Goal: Task Accomplishment & Management: Manage account settings

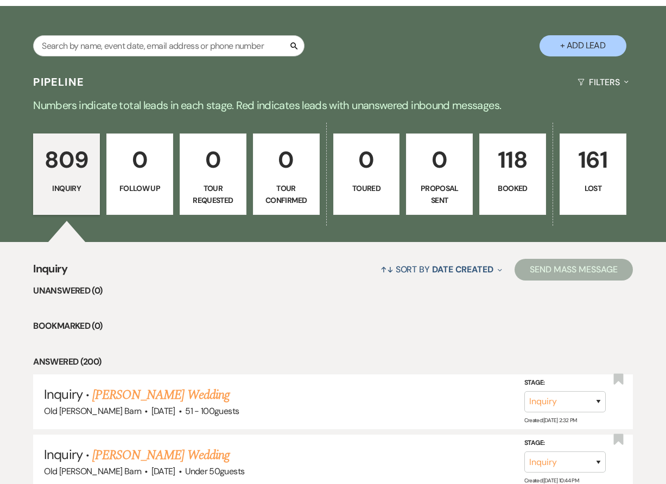
scroll to position [179, 0]
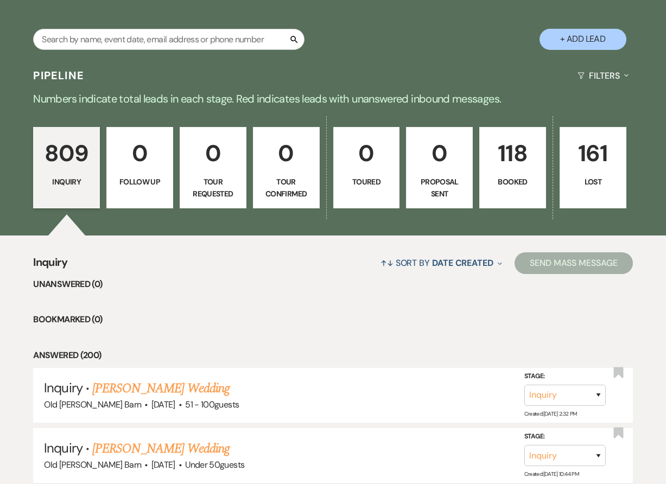
click at [519, 136] on p "118" at bounding box center [512, 153] width 53 height 36
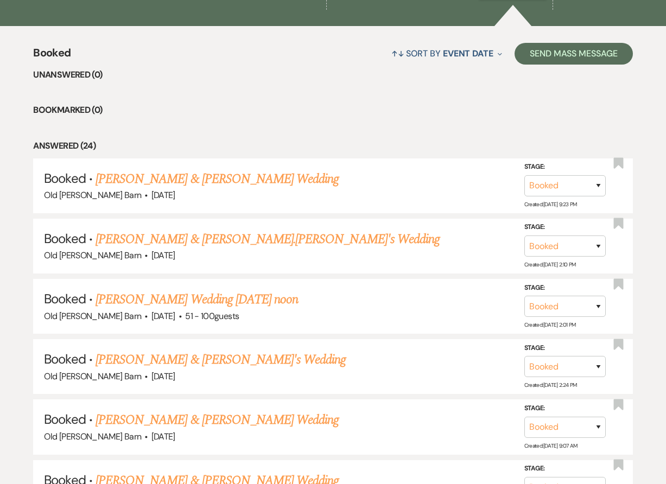
scroll to position [444, 0]
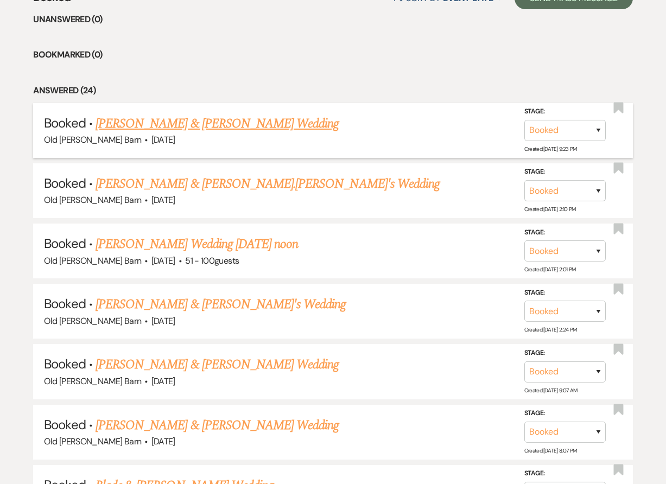
click at [283, 125] on link "[PERSON_NAME] & [PERSON_NAME] Wedding" at bounding box center [217, 124] width 243 height 20
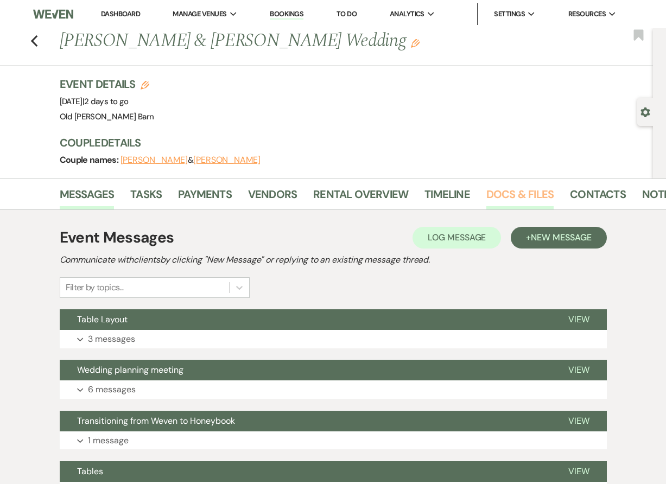
click at [514, 192] on link "Docs & Files" at bounding box center [519, 198] width 67 height 24
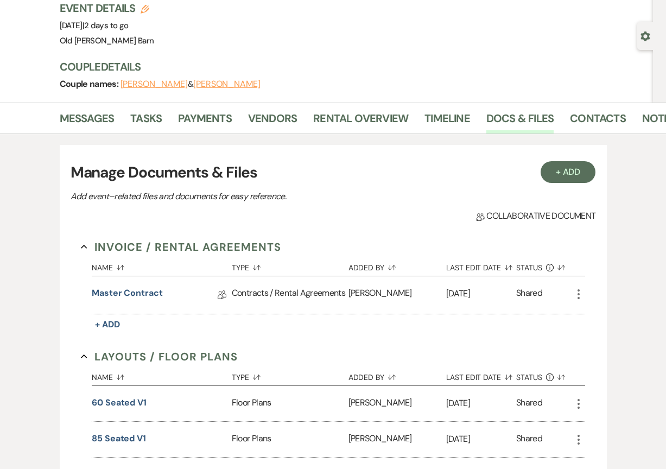
scroll to position [78, 0]
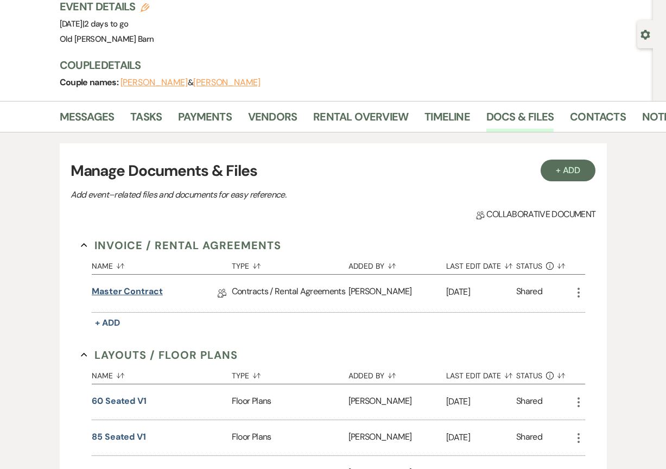
click at [135, 290] on link "Master Contract" at bounding box center [127, 293] width 71 height 17
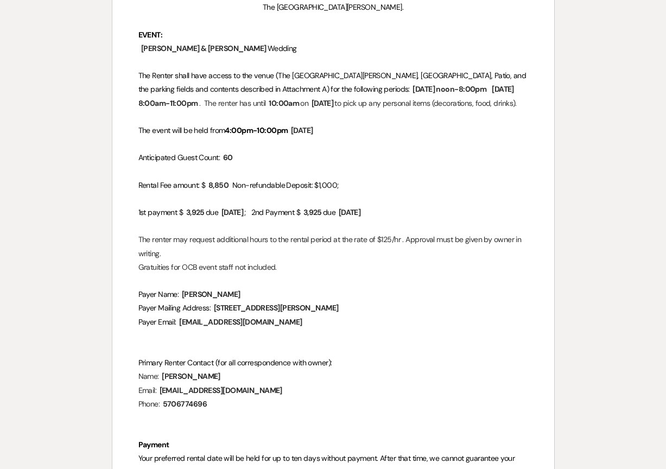
scroll to position [392, 0]
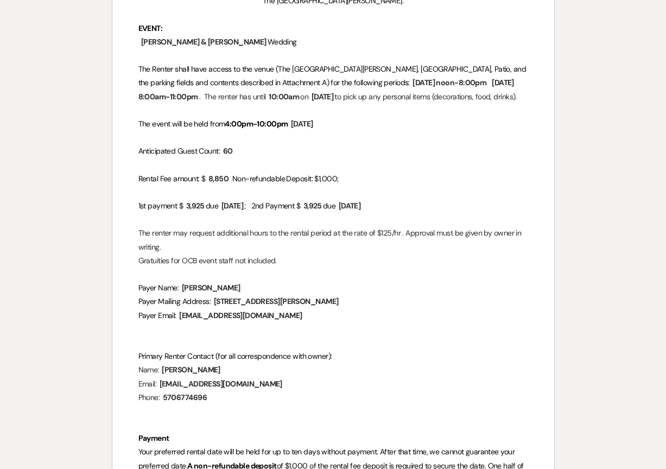
drag, startPoint x: 273, startPoint y: 325, endPoint x: 236, endPoint y: 324, distance: 37.5
click at [236, 322] on p "Payer Email: ﻿ [EMAIL_ADDRESS][DOMAIN_NAME] ﻿" at bounding box center [333, 316] width 390 height 14
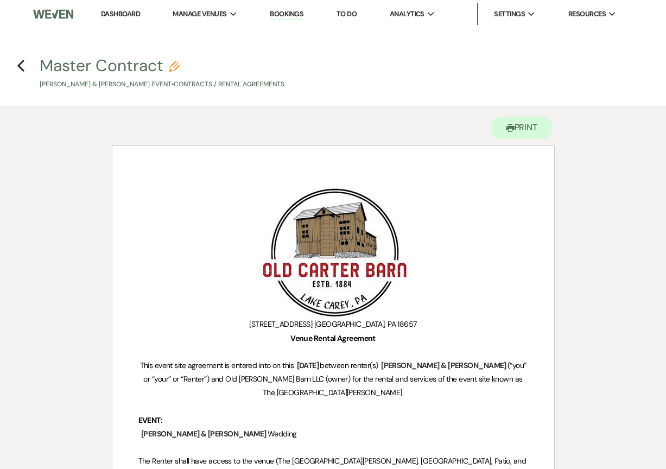
scroll to position [0, 0]
click at [20, 62] on icon "Previous" at bounding box center [21, 65] width 8 height 13
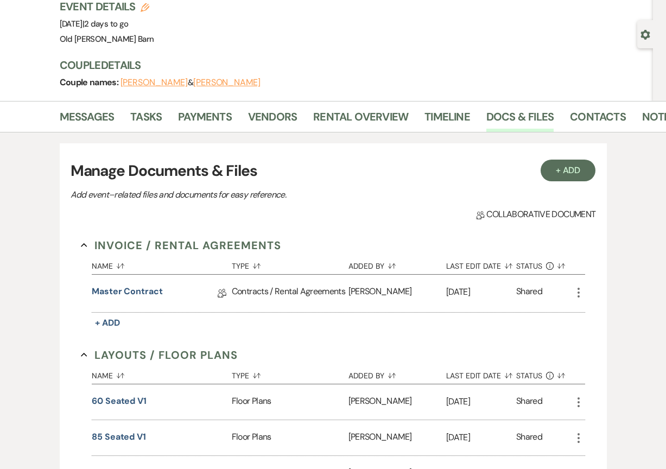
click at [198, 83] on button "[PERSON_NAME]" at bounding box center [226, 82] width 67 height 9
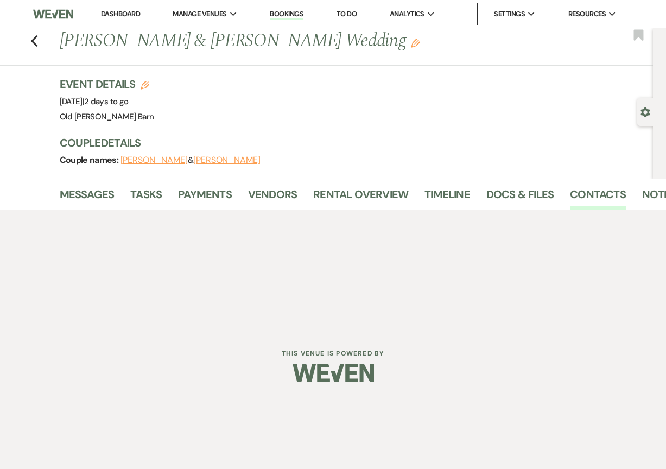
select select "1"
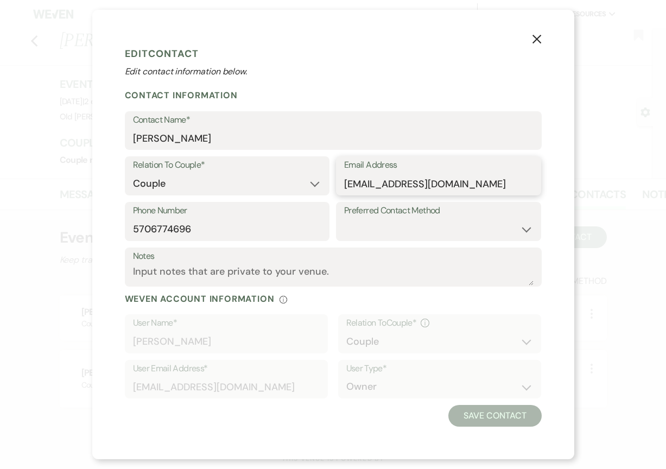
drag, startPoint x: 470, startPoint y: 187, endPoint x: 344, endPoint y: 186, distance: 126.0
drag, startPoint x: 189, startPoint y: 232, endPoint x: 127, endPoint y: 228, distance: 62.0
click at [535, 35] on icon "X" at bounding box center [537, 39] width 10 height 10
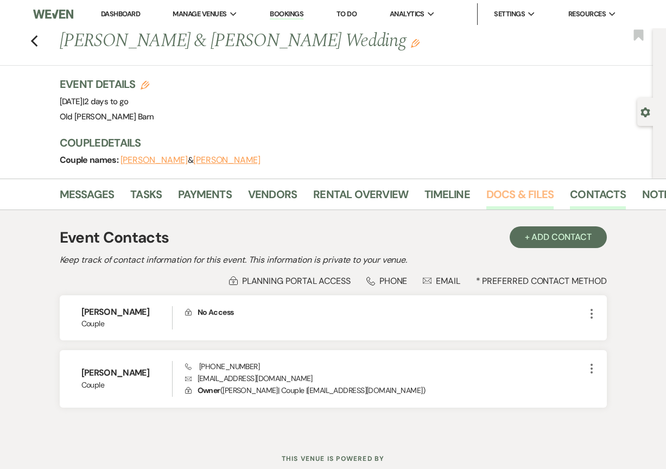
click at [502, 195] on link "Docs & Files" at bounding box center [519, 198] width 67 height 24
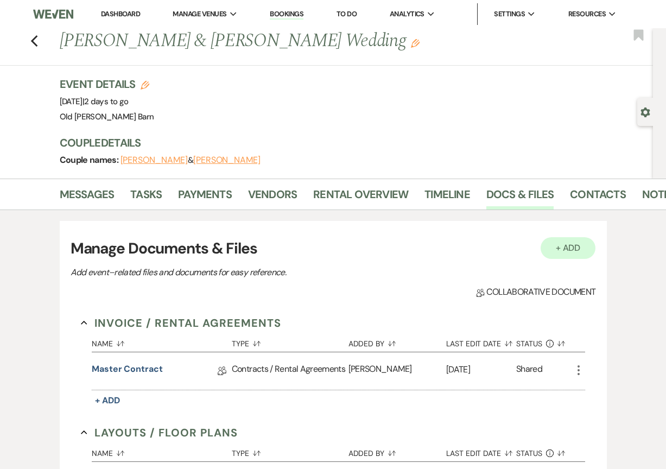
click at [563, 247] on button "+ Add" at bounding box center [568, 248] width 55 height 22
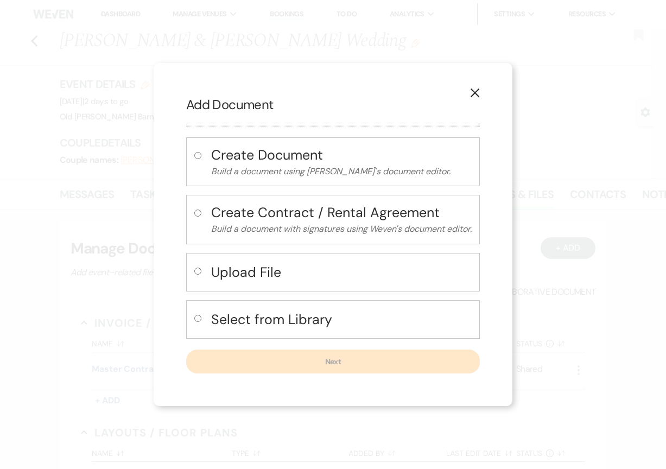
click at [245, 275] on h4 "Upload File" at bounding box center [341, 272] width 261 height 19
radio input "true"
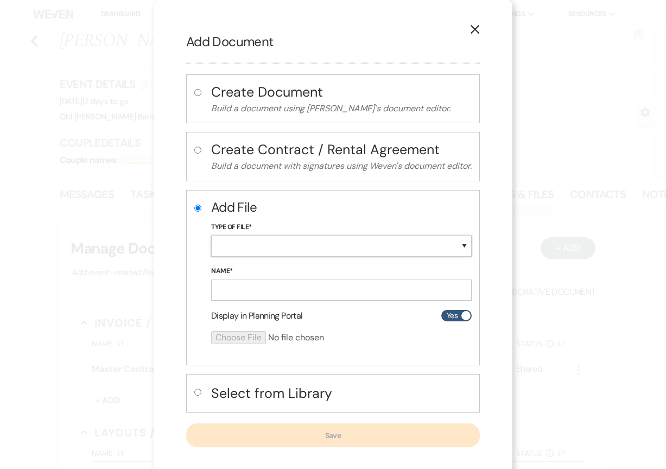
select select "19"
click at [249, 287] on input "Name*" at bounding box center [341, 290] width 261 height 21
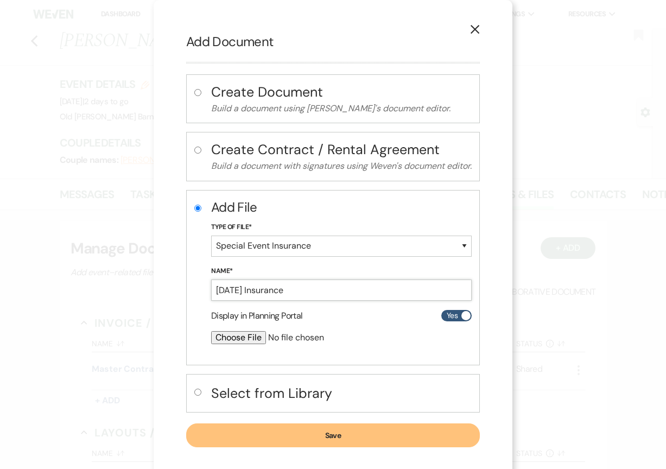
type input "[DATE] Insurance"
click at [224, 338] on input "file" at bounding box center [312, 337] width 203 height 13
type input "C:\fakepath\3DS5476-M4292901 Old [PERSON_NAME] Barn, LLC Certificate.pdf"
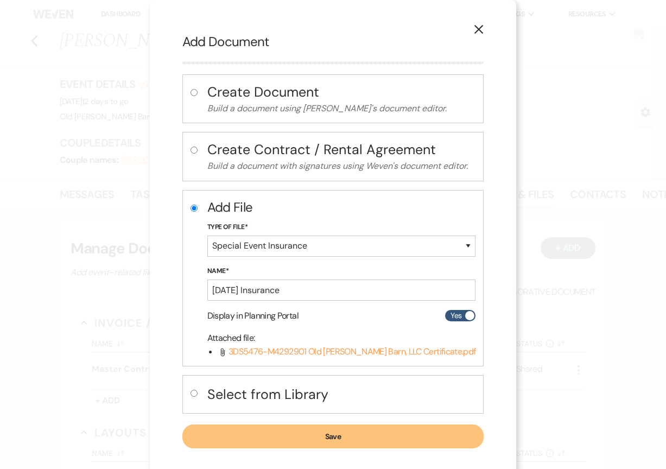
click at [352, 438] on button "Save" at bounding box center [333, 437] width 302 height 24
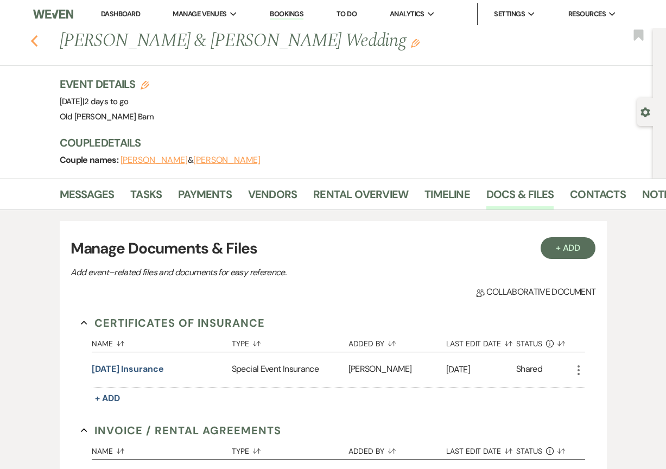
click at [37, 40] on icon "Previous" at bounding box center [34, 41] width 8 height 13
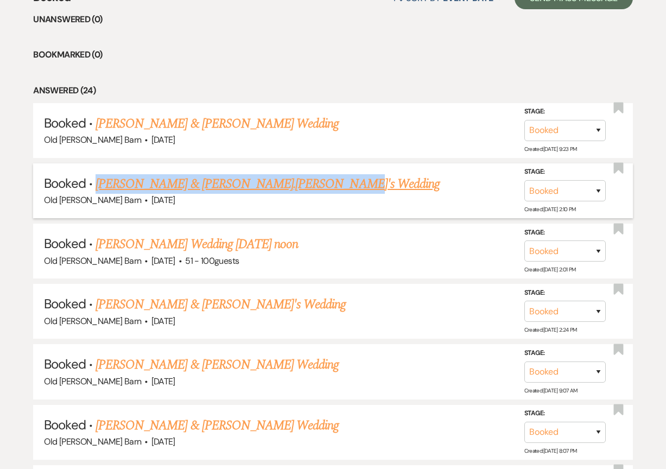
click at [184, 181] on link "[PERSON_NAME] & [PERSON_NAME].[PERSON_NAME]'s Wedding" at bounding box center [268, 184] width 344 height 20
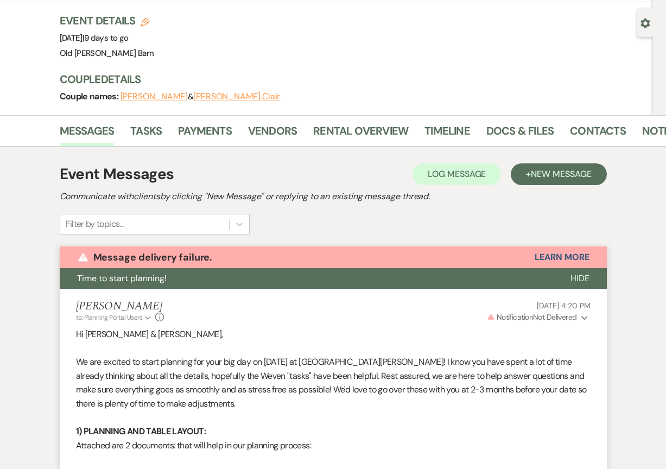
scroll to position [88, 0]
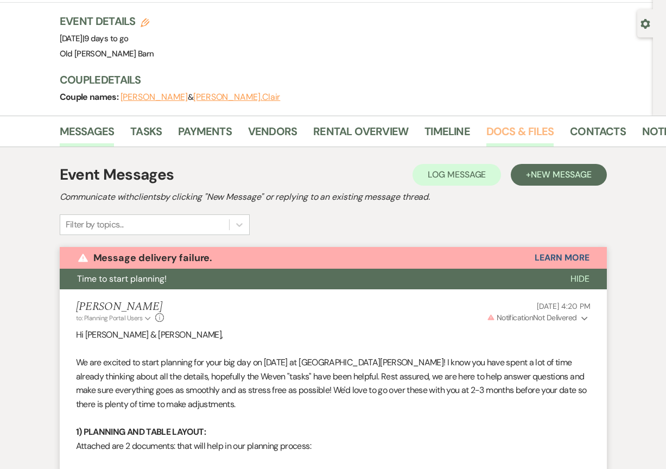
click at [506, 123] on link "Docs & Files" at bounding box center [519, 135] width 67 height 24
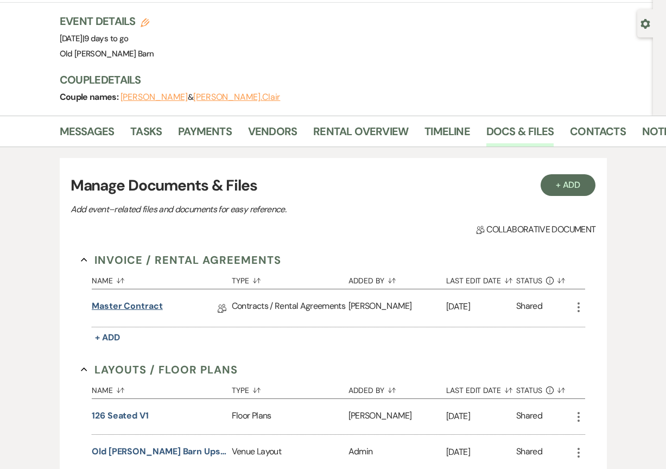
click at [132, 300] on link "Master Contract" at bounding box center [127, 308] width 71 height 17
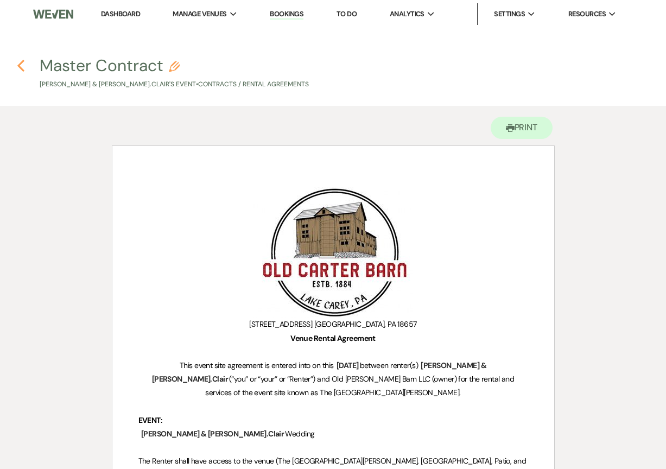
click at [21, 67] on use "button" at bounding box center [20, 66] width 7 height 12
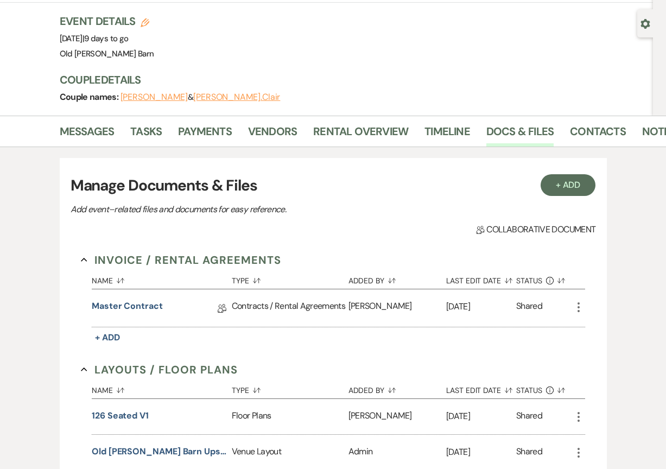
click at [147, 93] on button "[PERSON_NAME]" at bounding box center [154, 97] width 67 height 9
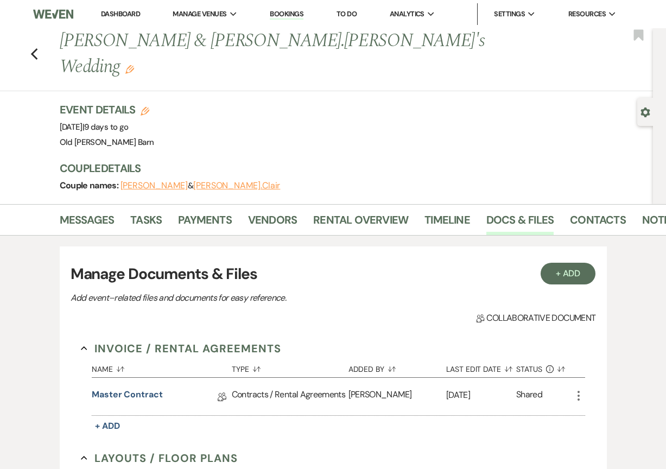
select select "1"
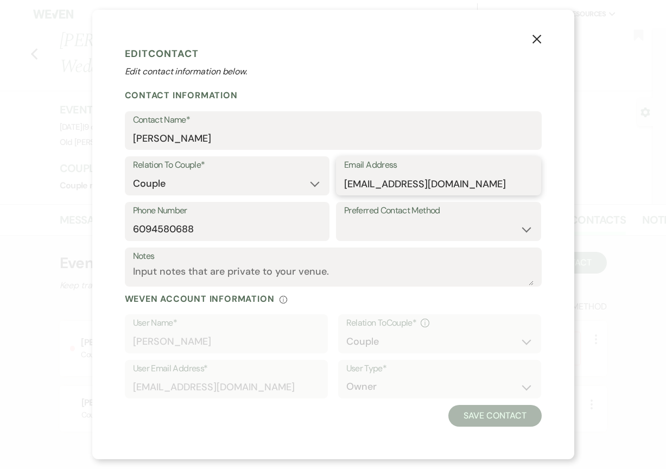
drag, startPoint x: 464, startPoint y: 185, endPoint x: 341, endPoint y: 184, distance: 122.1
click at [637, 227] on div "X Edit Contact Edit contact information below. Contact Information Contact Name…" at bounding box center [333, 234] width 666 height 469
drag, startPoint x: 198, startPoint y: 231, endPoint x: 131, endPoint y: 230, distance: 67.3
click at [539, 40] on icon "X" at bounding box center [537, 39] width 10 height 10
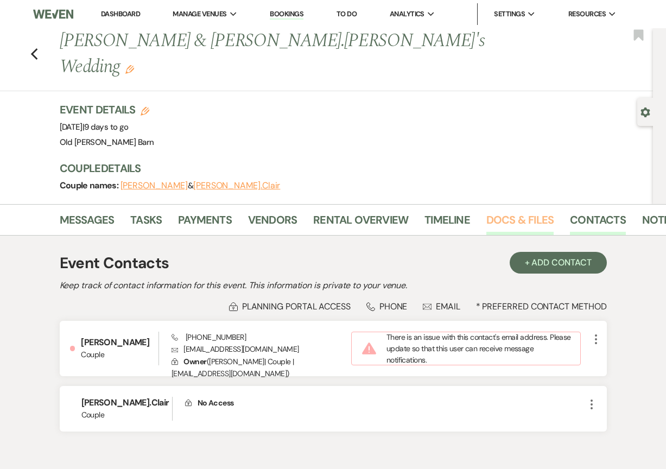
click at [494, 211] on link "Docs & Files" at bounding box center [519, 223] width 67 height 24
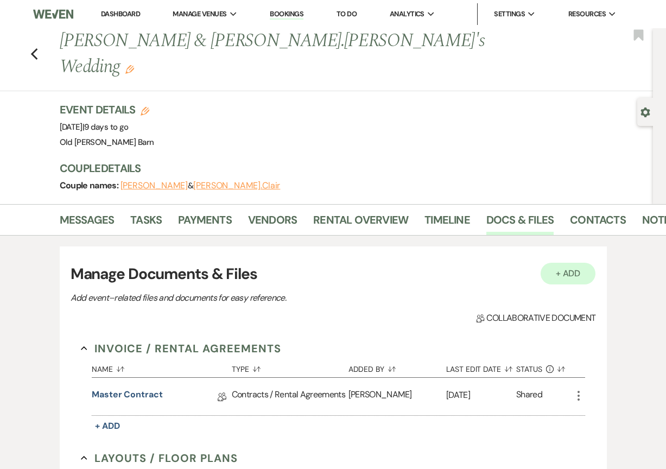
click at [550, 263] on button "+ Add" at bounding box center [568, 274] width 55 height 22
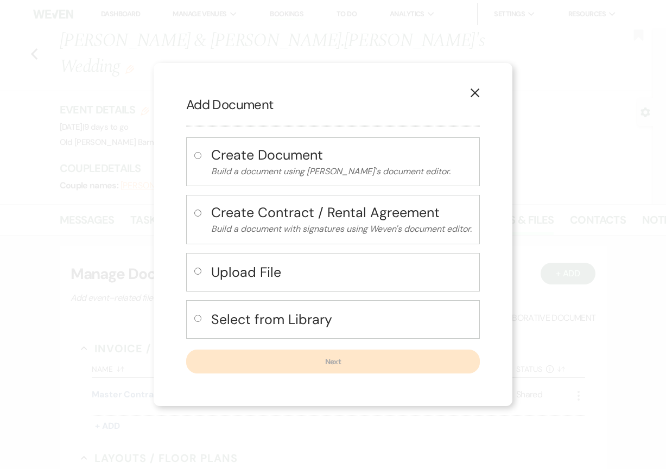
click at [206, 270] on div "Upload File" at bounding box center [333, 272] width 294 height 39
click at [195, 270] on input "radio" at bounding box center [197, 271] width 7 height 7
radio input "true"
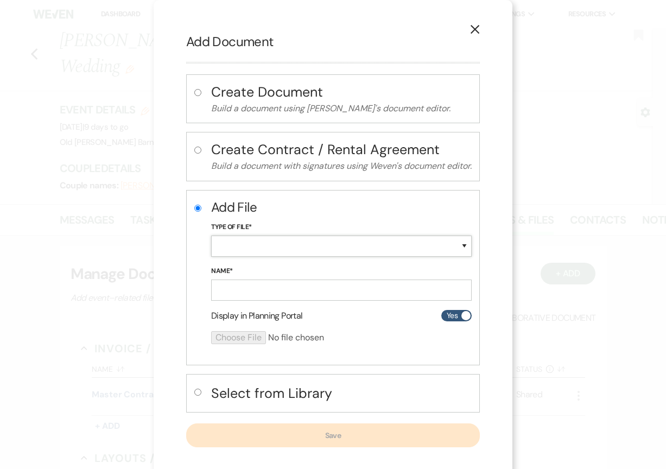
select select "19"
click at [220, 293] on input "Name*" at bounding box center [341, 290] width 261 height 21
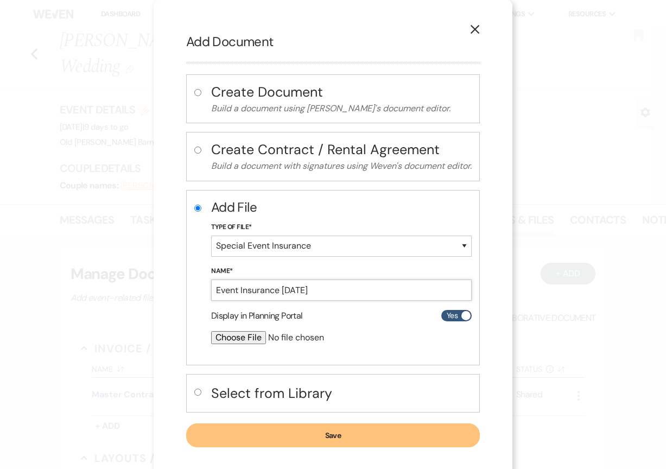
type input "Event Insurance [DATE]"
click at [229, 335] on input "file" at bounding box center [312, 337] width 203 height 13
type input "C:\fakepath\3DS5476-M4285273 Old [PERSON_NAME] Barn, LLC Certificate.pdf"
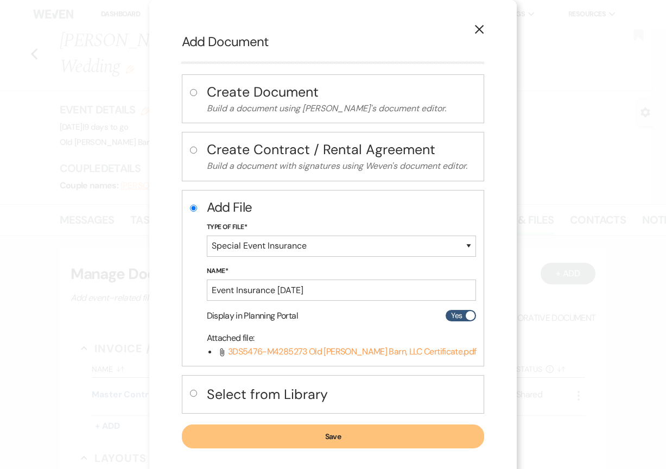
click at [323, 439] on button "Save" at bounding box center [333, 437] width 303 height 24
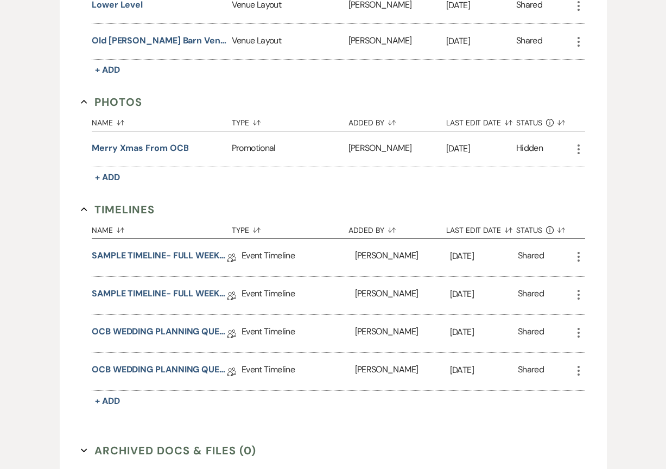
scroll to position [680, 0]
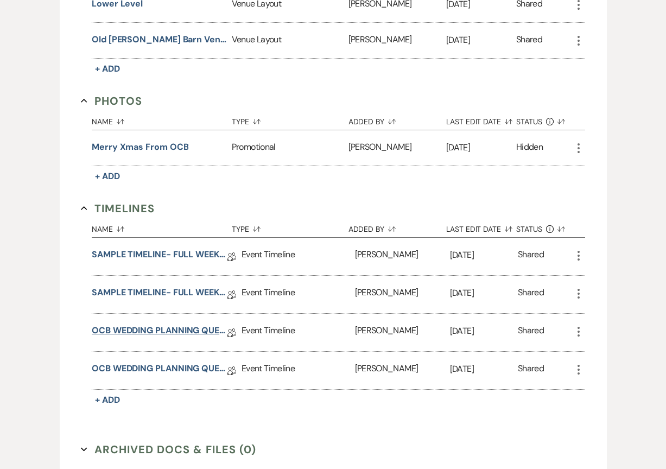
click at [182, 324] on link "OCB WEDDING PLANNING QUESTIONNAIRE" at bounding box center [160, 332] width 136 height 17
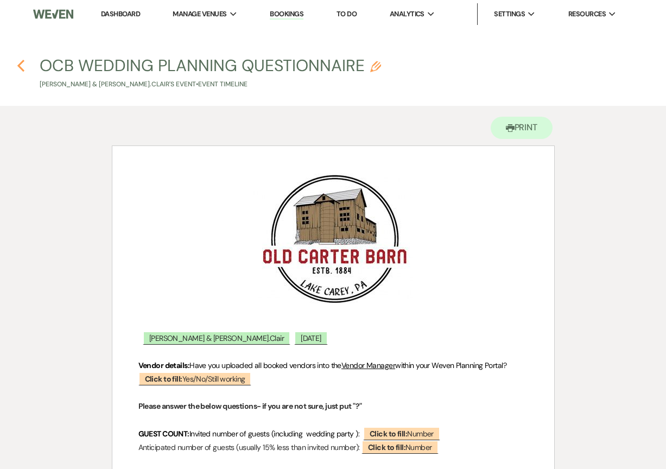
click at [17, 65] on icon "Previous" at bounding box center [21, 65] width 8 height 13
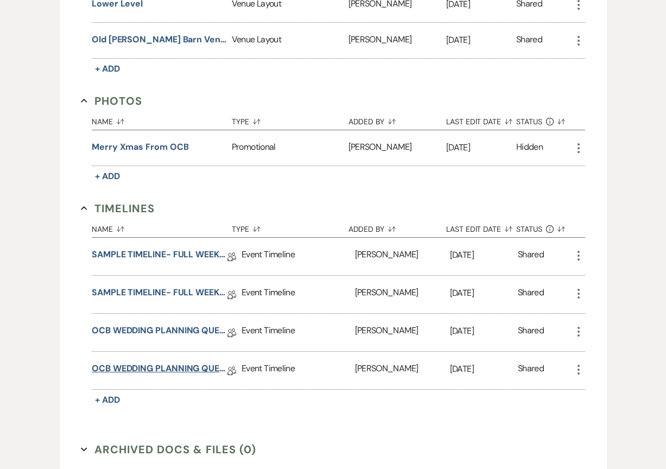
click at [173, 362] on link "OCB WEDDING PLANNING QUESTIONNAIRE" at bounding box center [160, 370] width 136 height 17
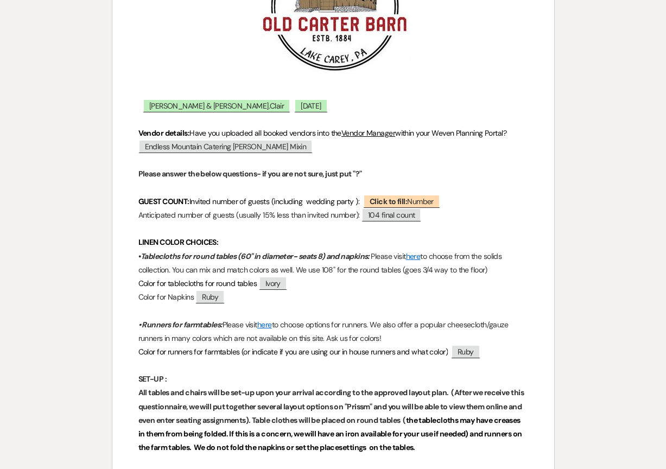
scroll to position [235, 0]
